Goal: Task Accomplishment & Management: Manage account settings

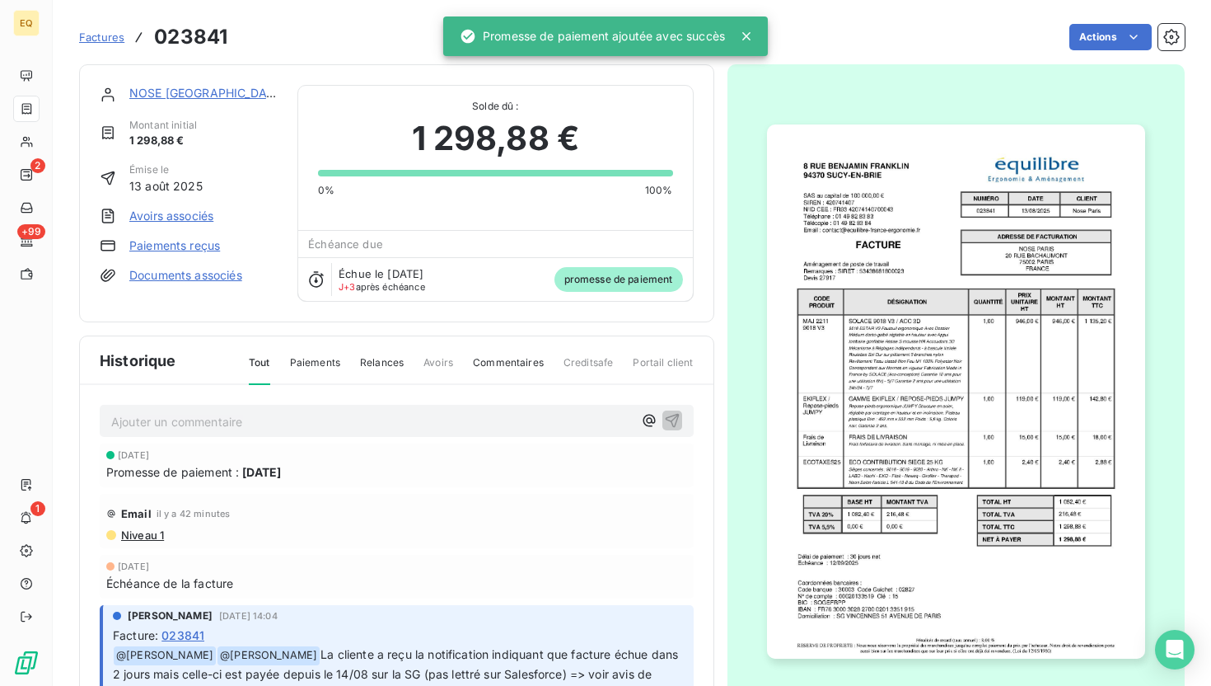
scroll to position [115, 0]
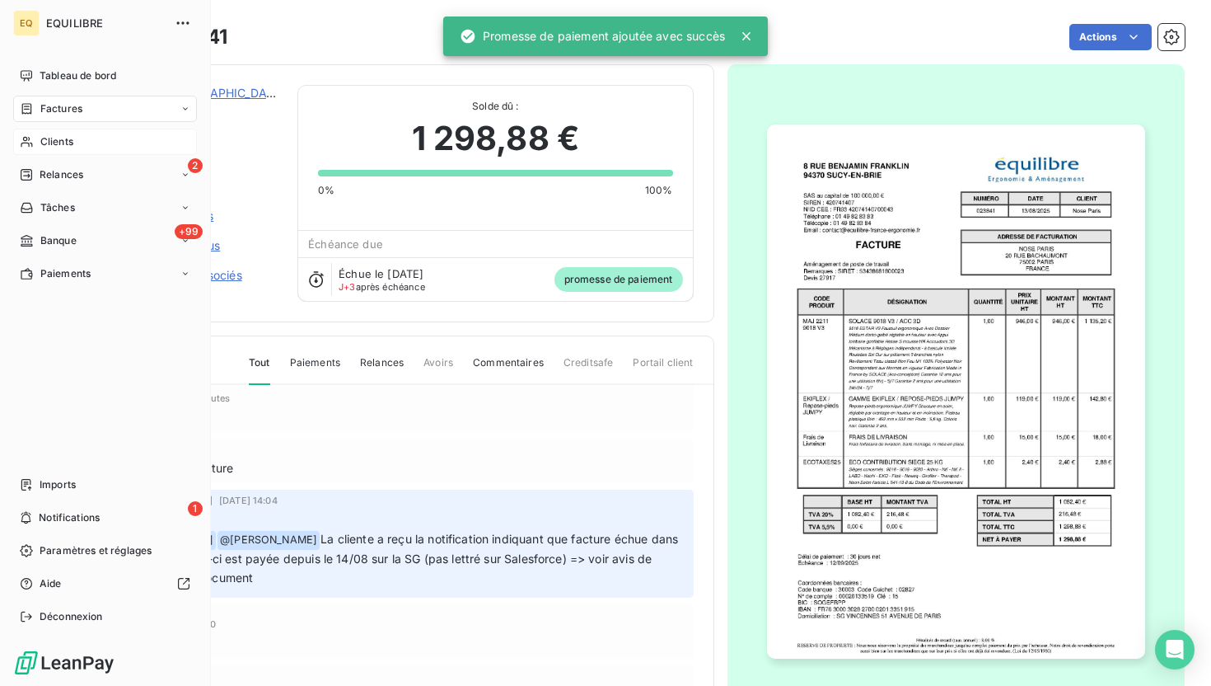
click at [44, 148] on span "Clients" at bounding box center [56, 141] width 33 height 15
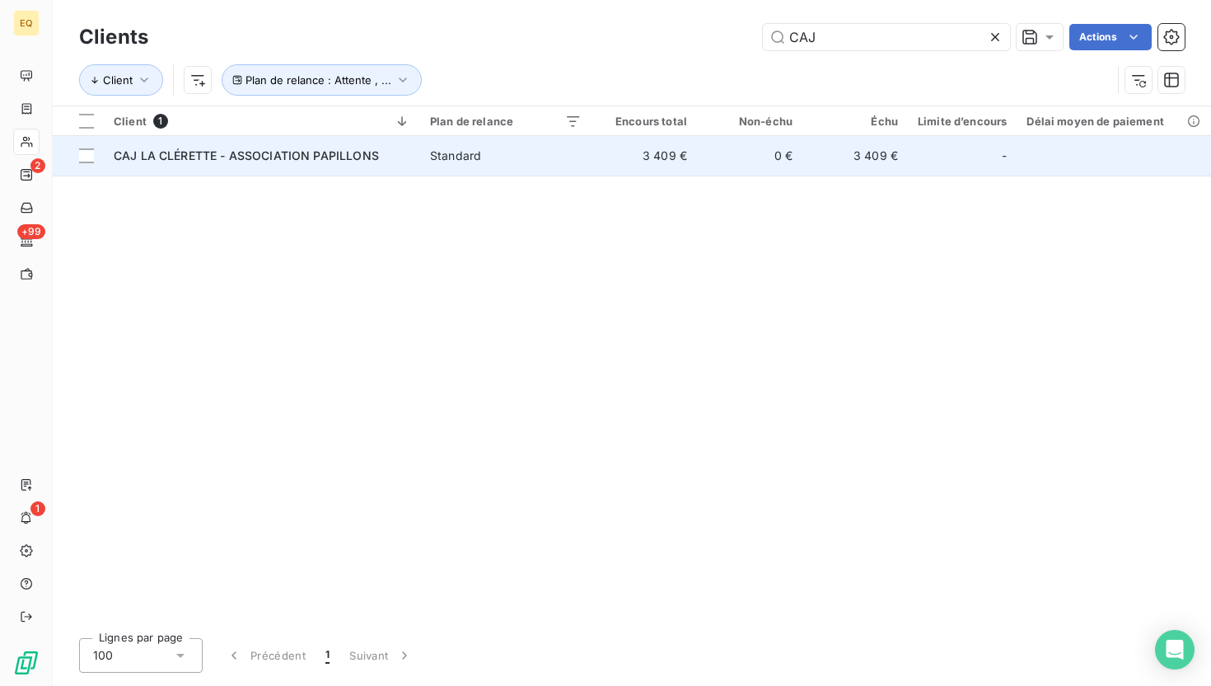
type input "CAJ"
click at [274, 143] on td "CAJ LA CLÉRETTE - ASSOCIATION PAPILLONS" at bounding box center [262, 156] width 316 height 40
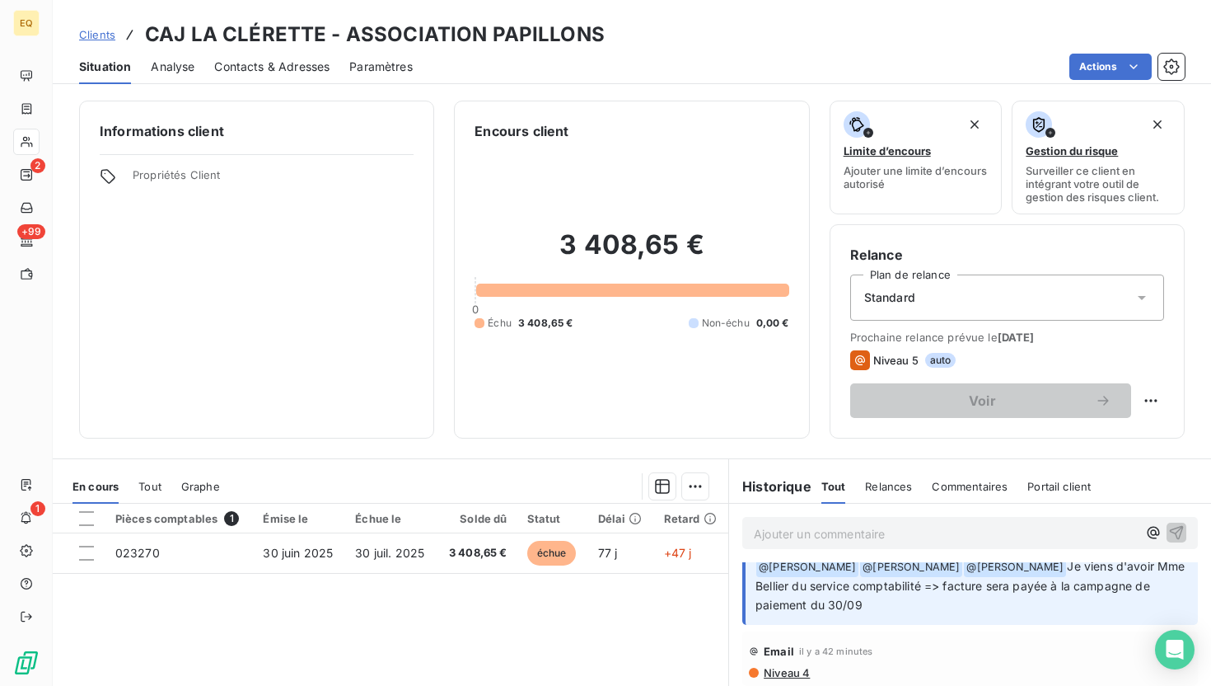
scroll to position [30, 0]
click at [1099, 62] on html "EQ 2 +99 1 Clients CAJ LA CLÉRETTE - ASSOCIATION PAPILLONS Situation Analyse Co…" at bounding box center [605, 343] width 1211 height 686
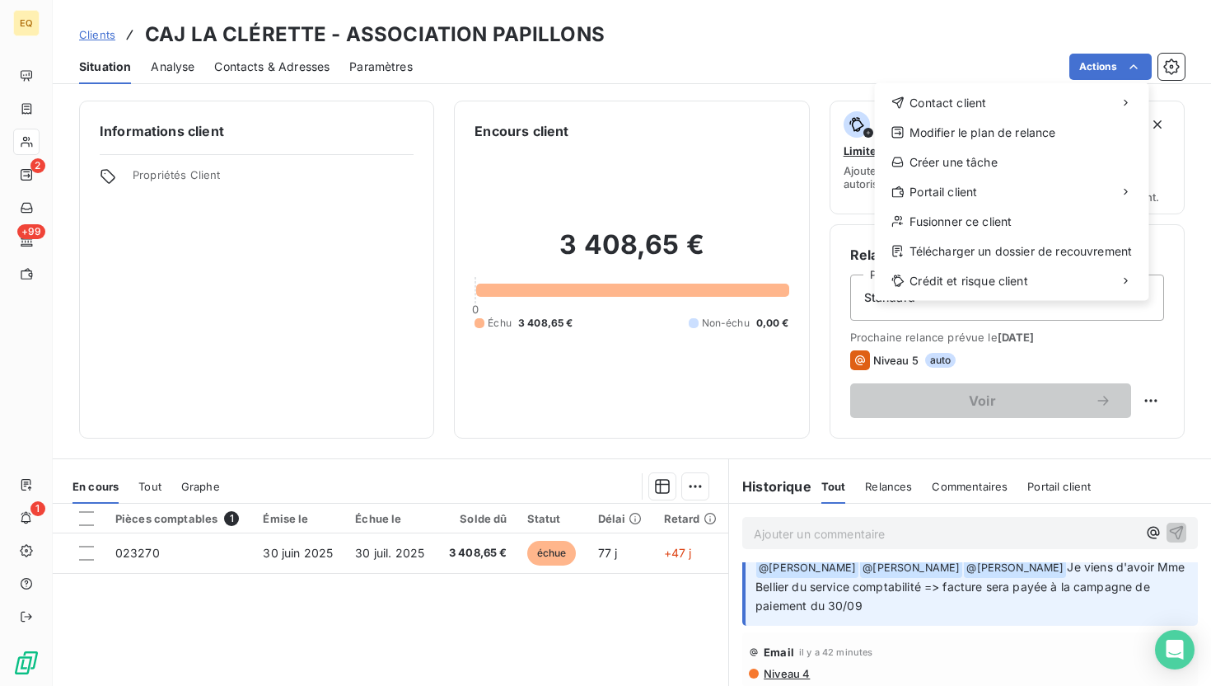
click at [398, 555] on html "EQ 2 +99 1 Clients CAJ LA CLÉRETTE - ASSOCIATION PAPILLONS Situation Analyse Co…" at bounding box center [605, 343] width 1211 height 686
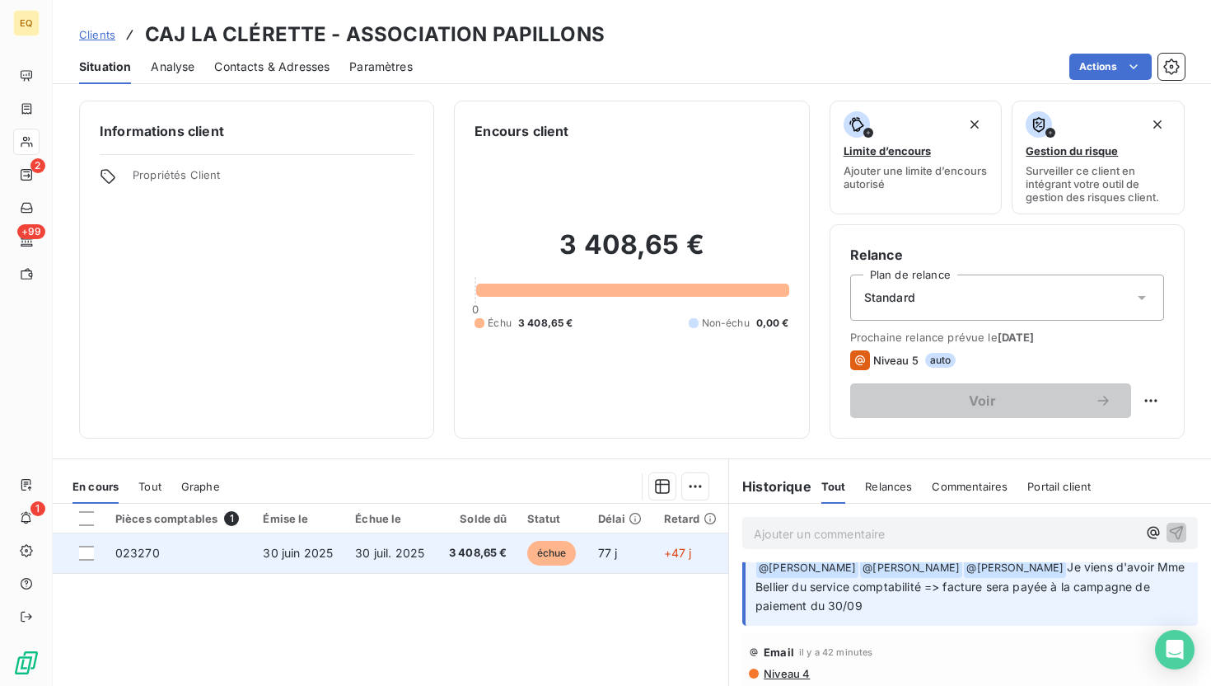
click at [374, 555] on span "30 juil. 2025" at bounding box center [389, 553] width 69 height 14
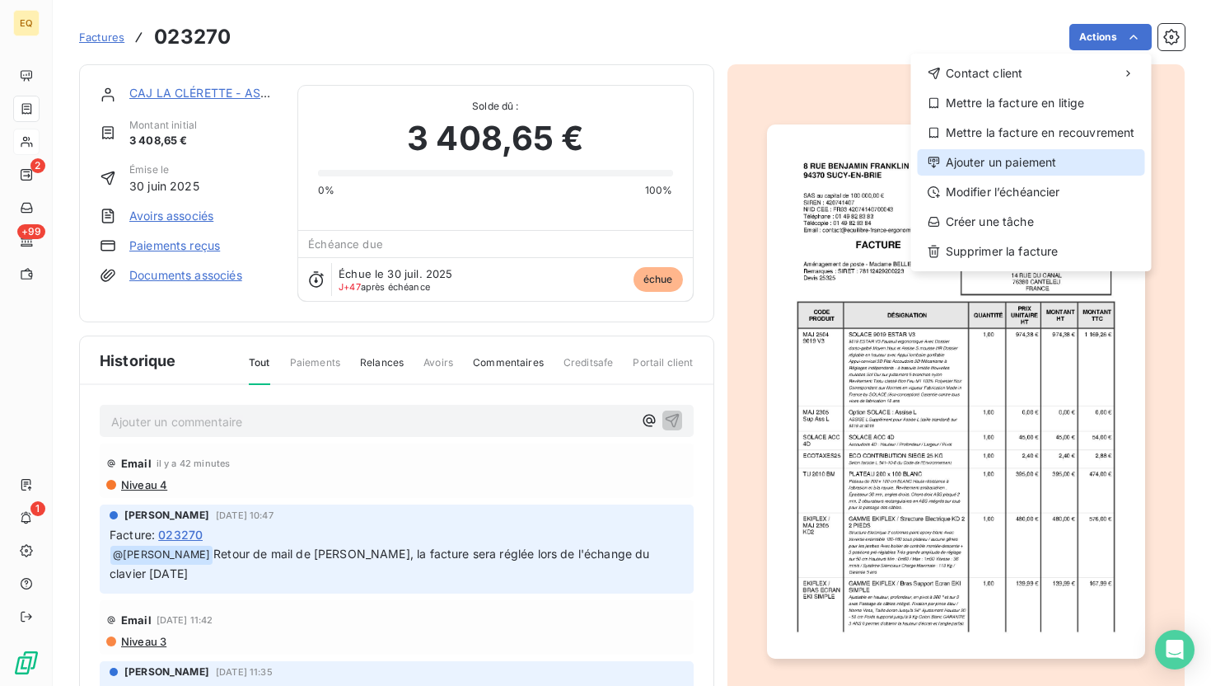
click at [991, 165] on div "Ajouter un paiement" at bounding box center [1031, 162] width 227 height 26
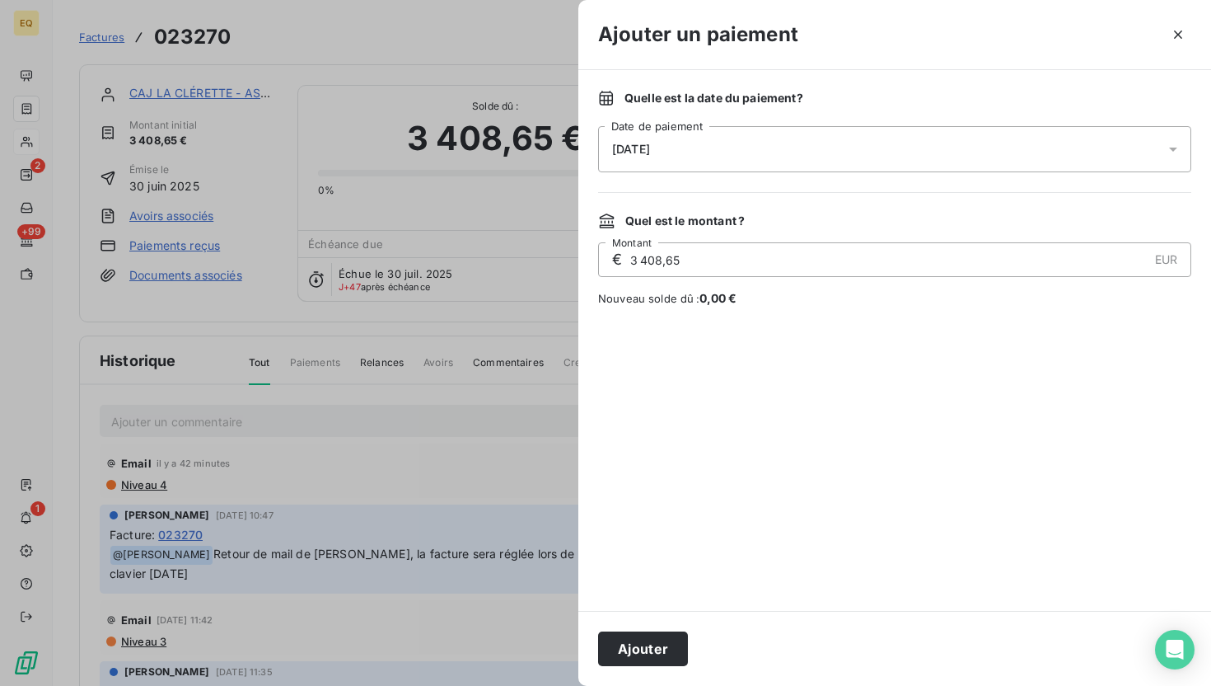
click at [696, 149] on div "[DATE]" at bounding box center [894, 149] width 593 height 46
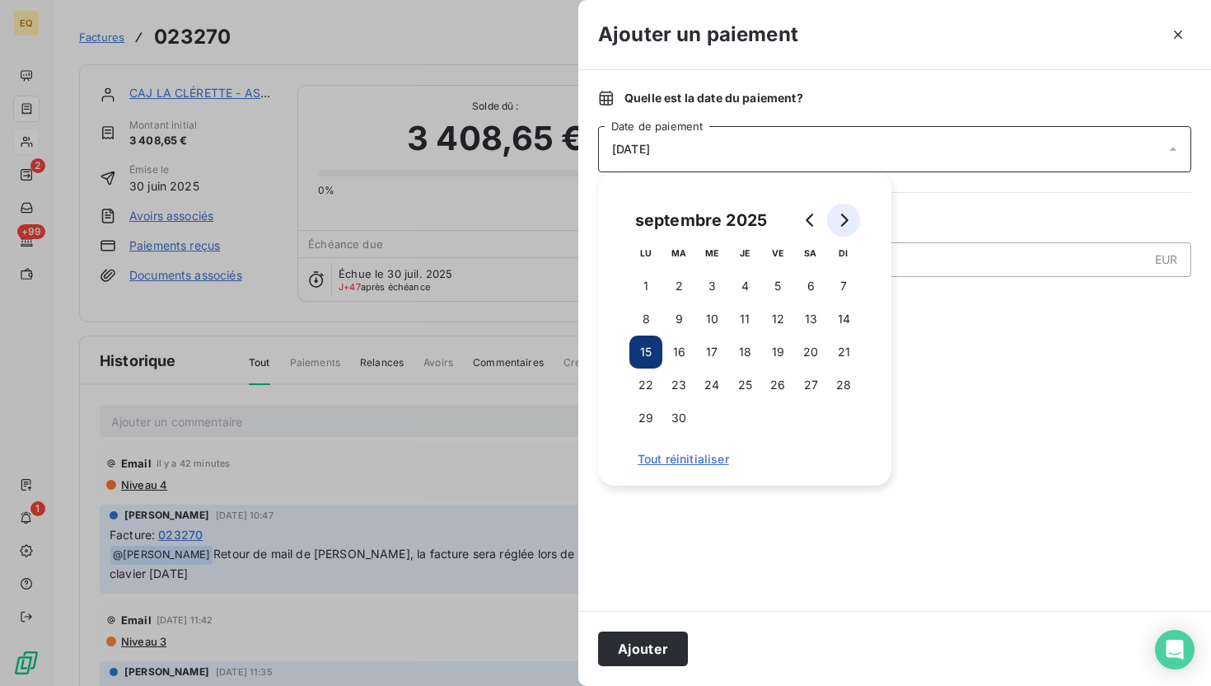
click at [856, 225] on button "Go to next month" at bounding box center [843, 220] width 33 height 33
click at [785, 318] on button "10" at bounding box center [777, 318] width 33 height 33
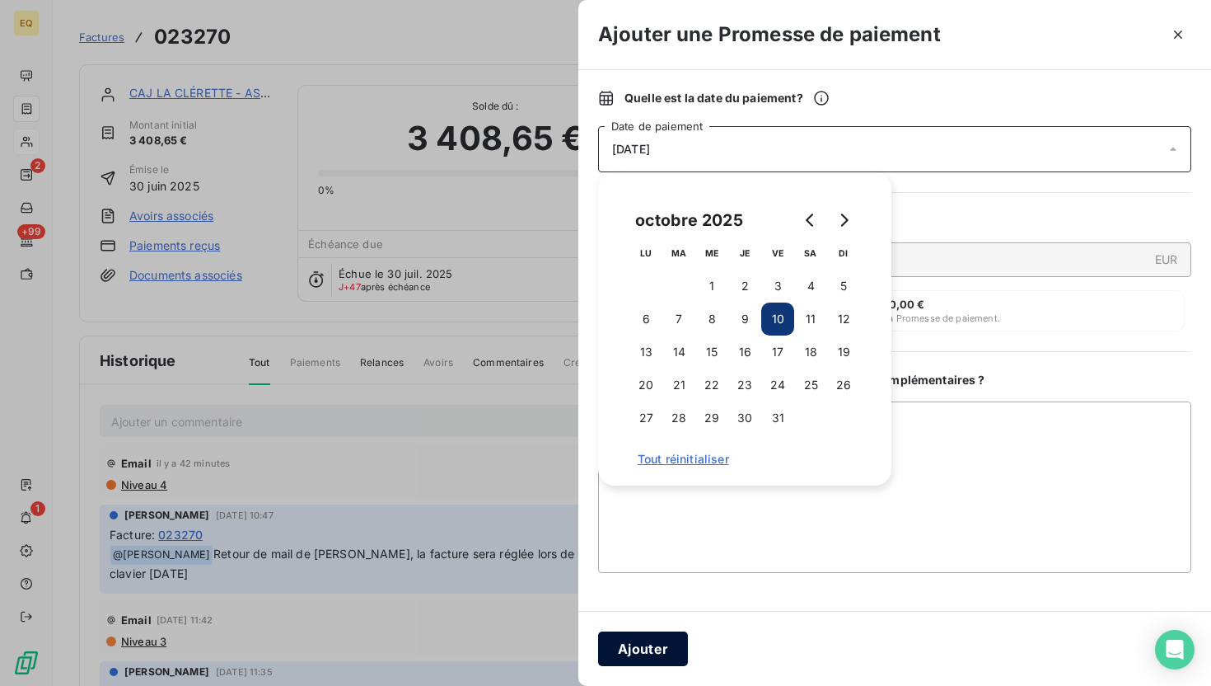
click at [674, 650] on button "Ajouter" at bounding box center [643, 648] width 90 height 35
